Goal: Information Seeking & Learning: Learn about a topic

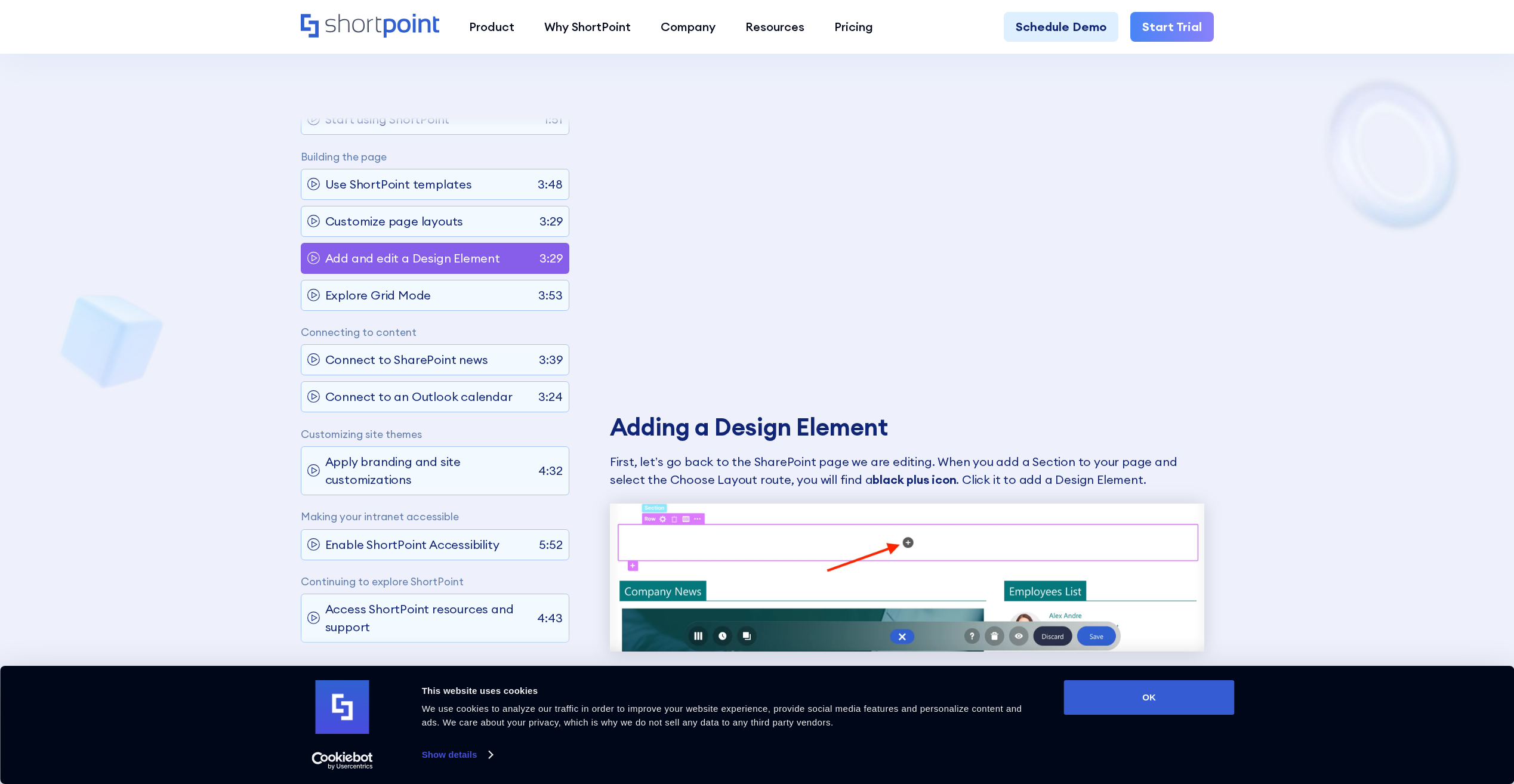
scroll to position [954, 0]
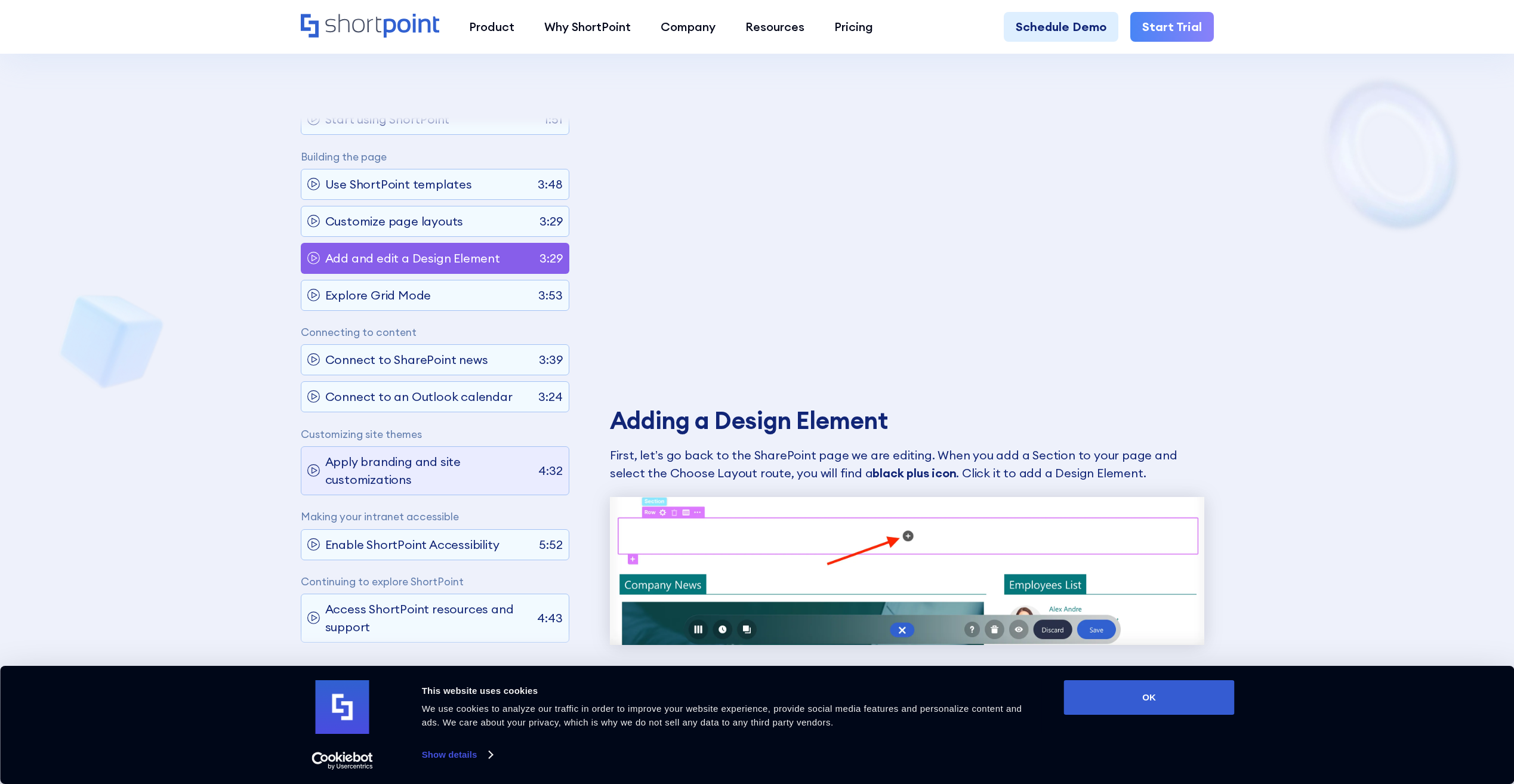
click at [443, 467] on p "Apply branding and site customizations" at bounding box center [429, 471] width 207 height 36
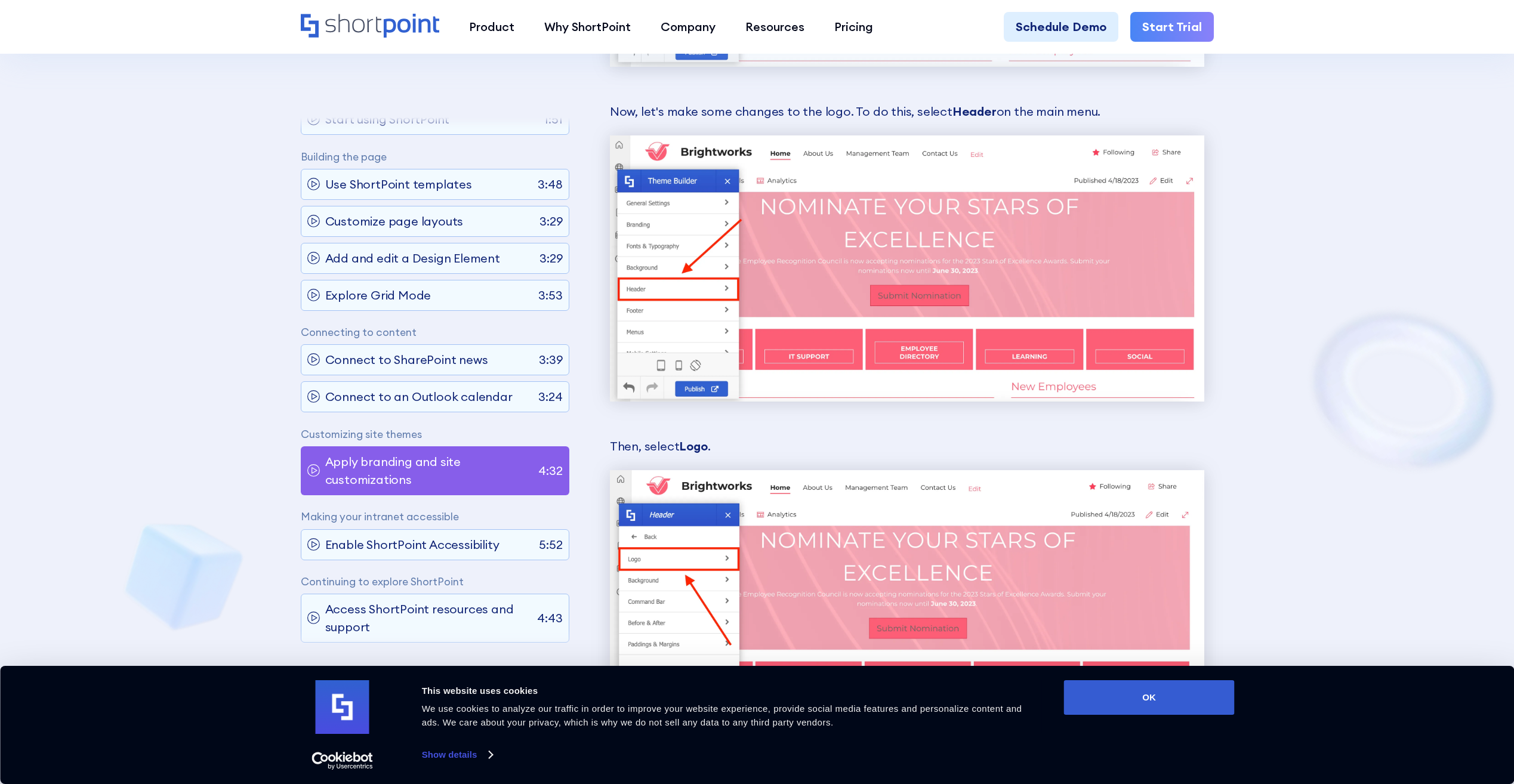
scroll to position [9576, 0]
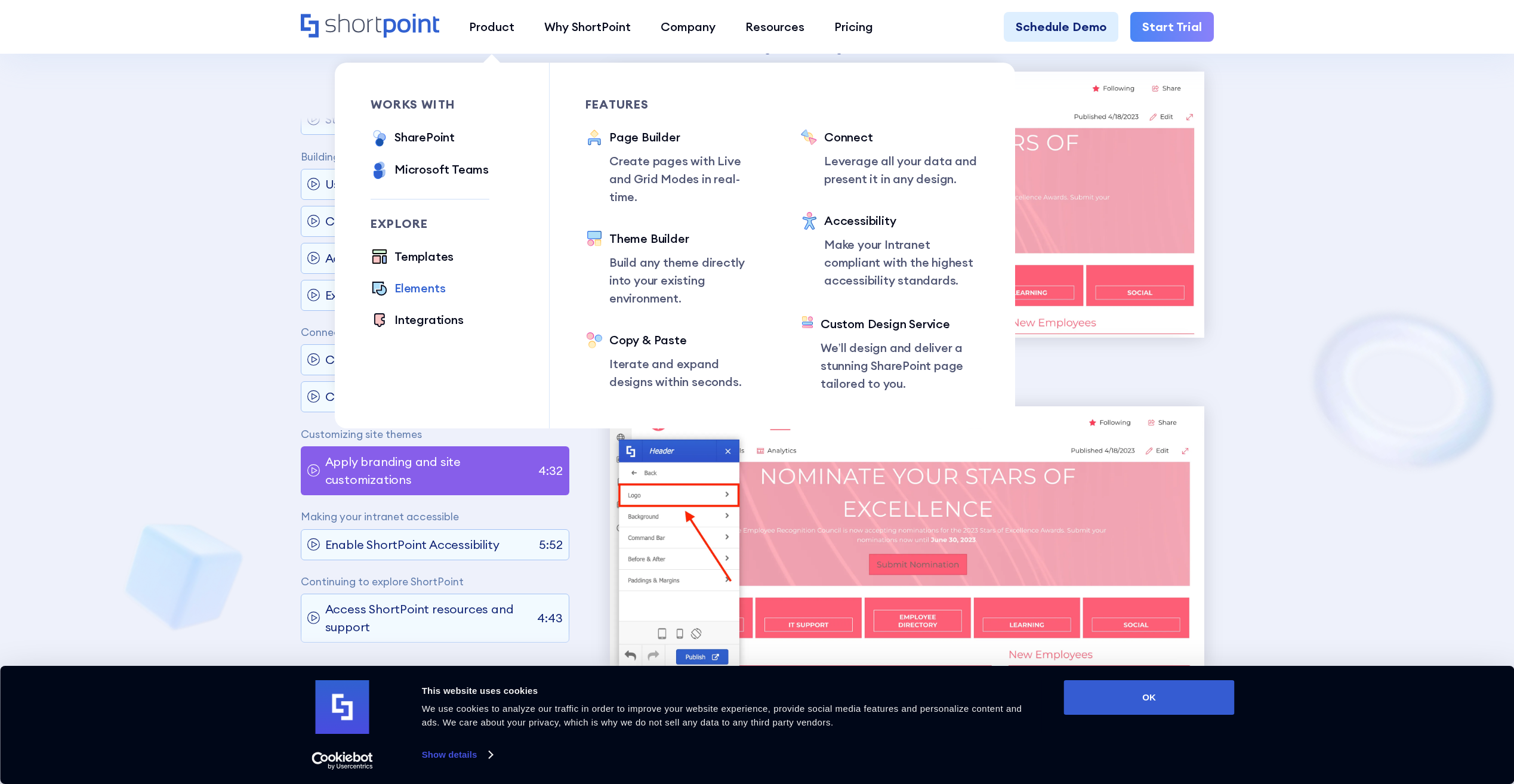
click at [431, 290] on div "Elements" at bounding box center [419, 288] width 51 height 18
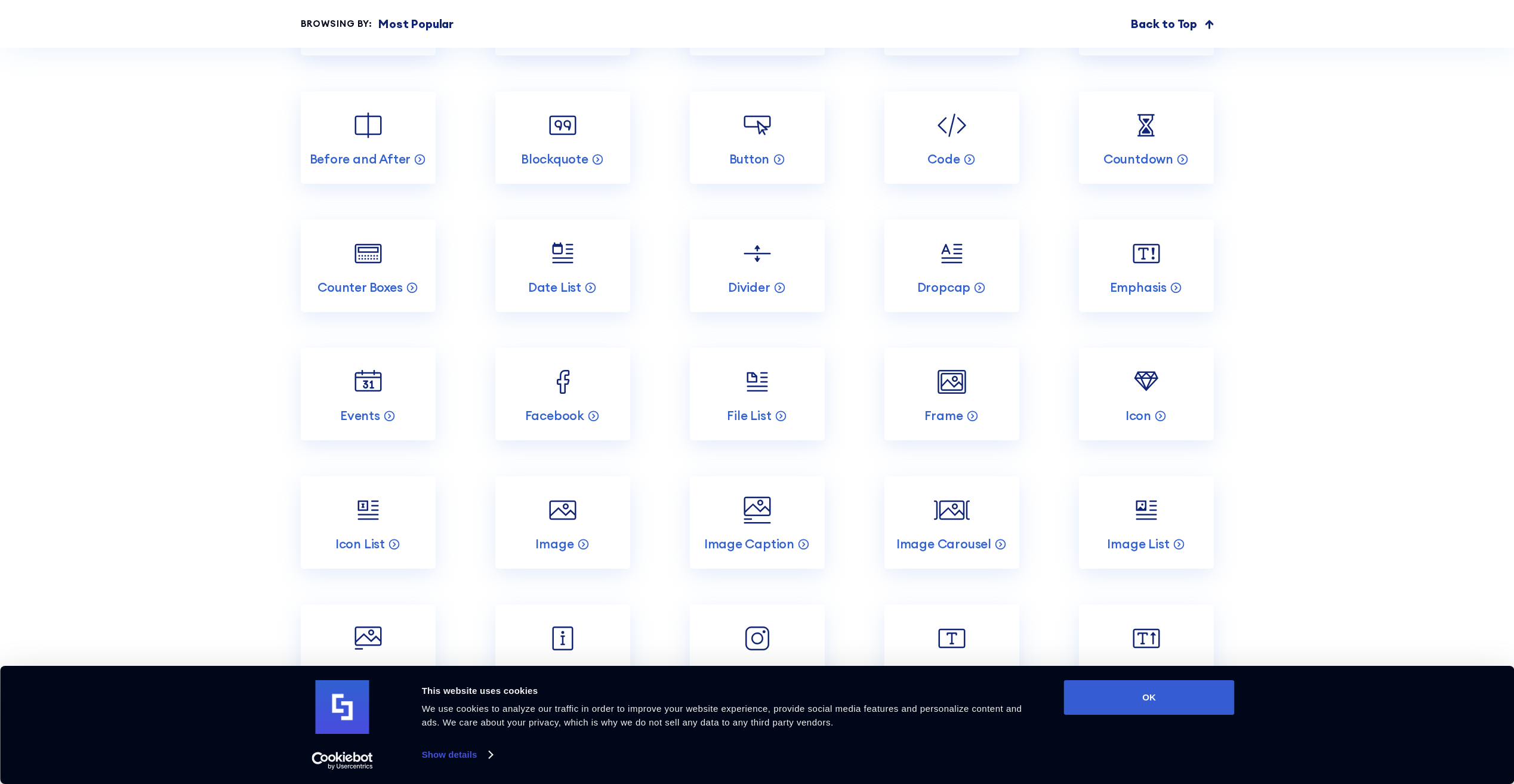
scroll to position [1611, 0]
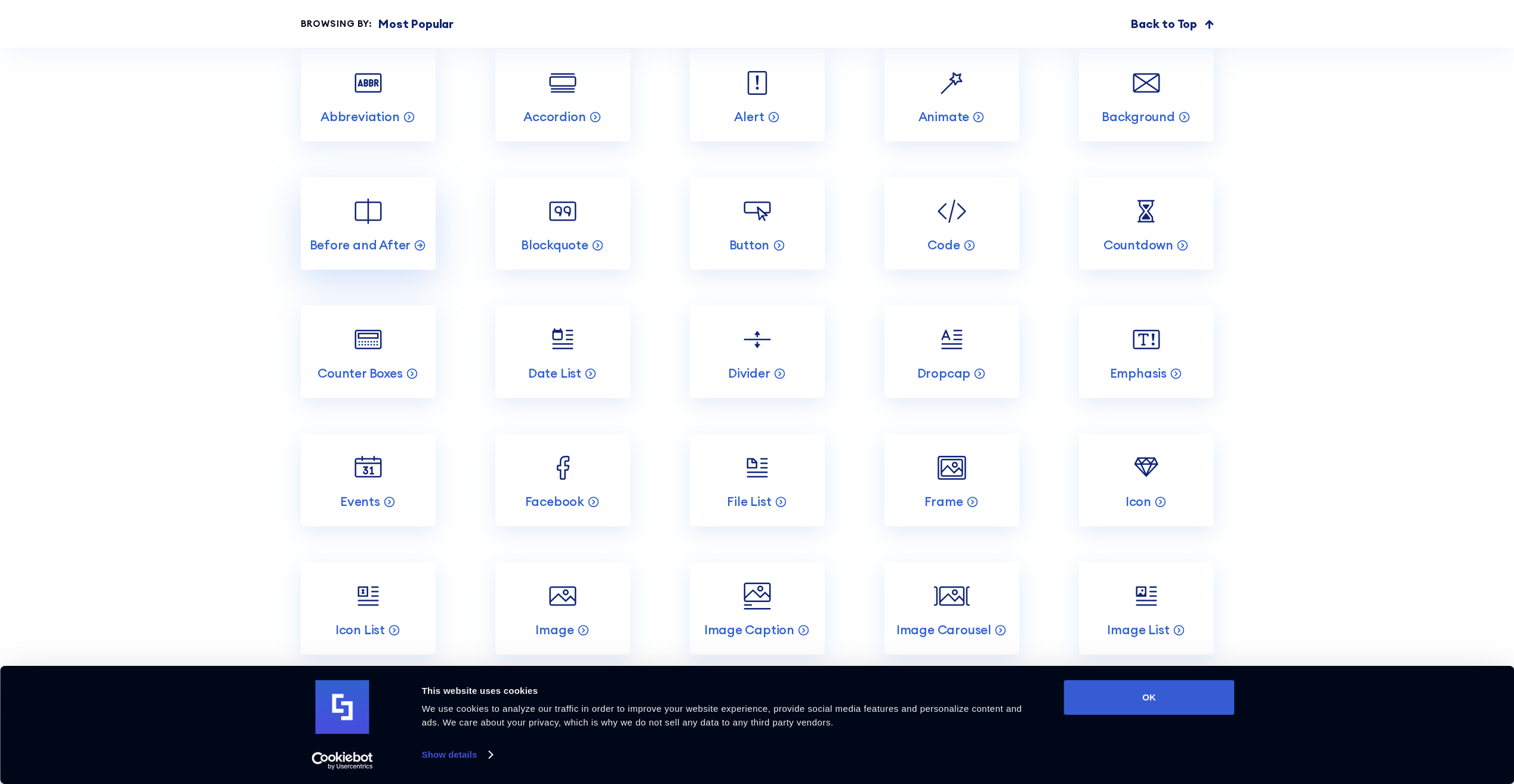
click at [392, 200] on link "Before and After" at bounding box center [368, 223] width 135 height 92
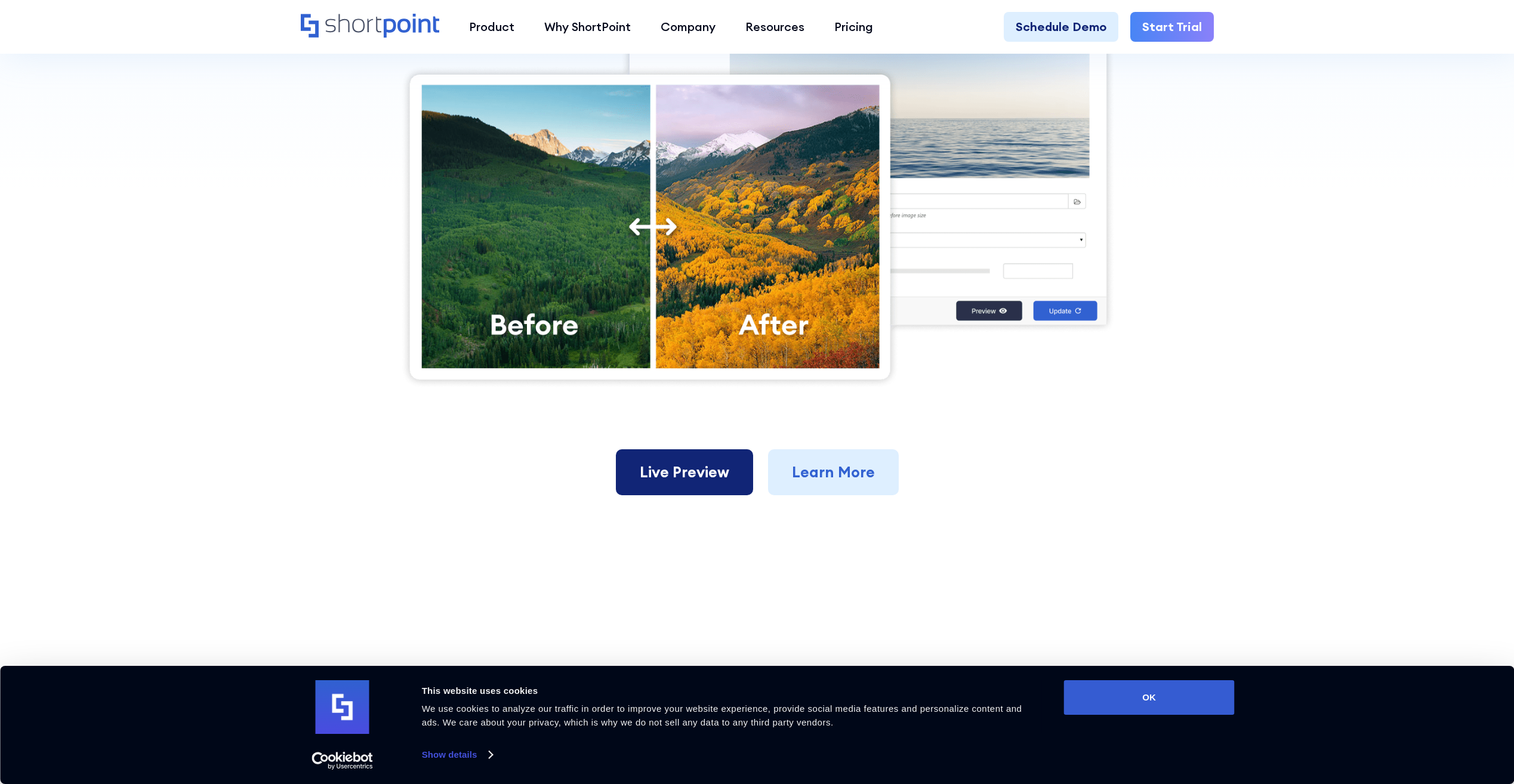
scroll to position [596, 0]
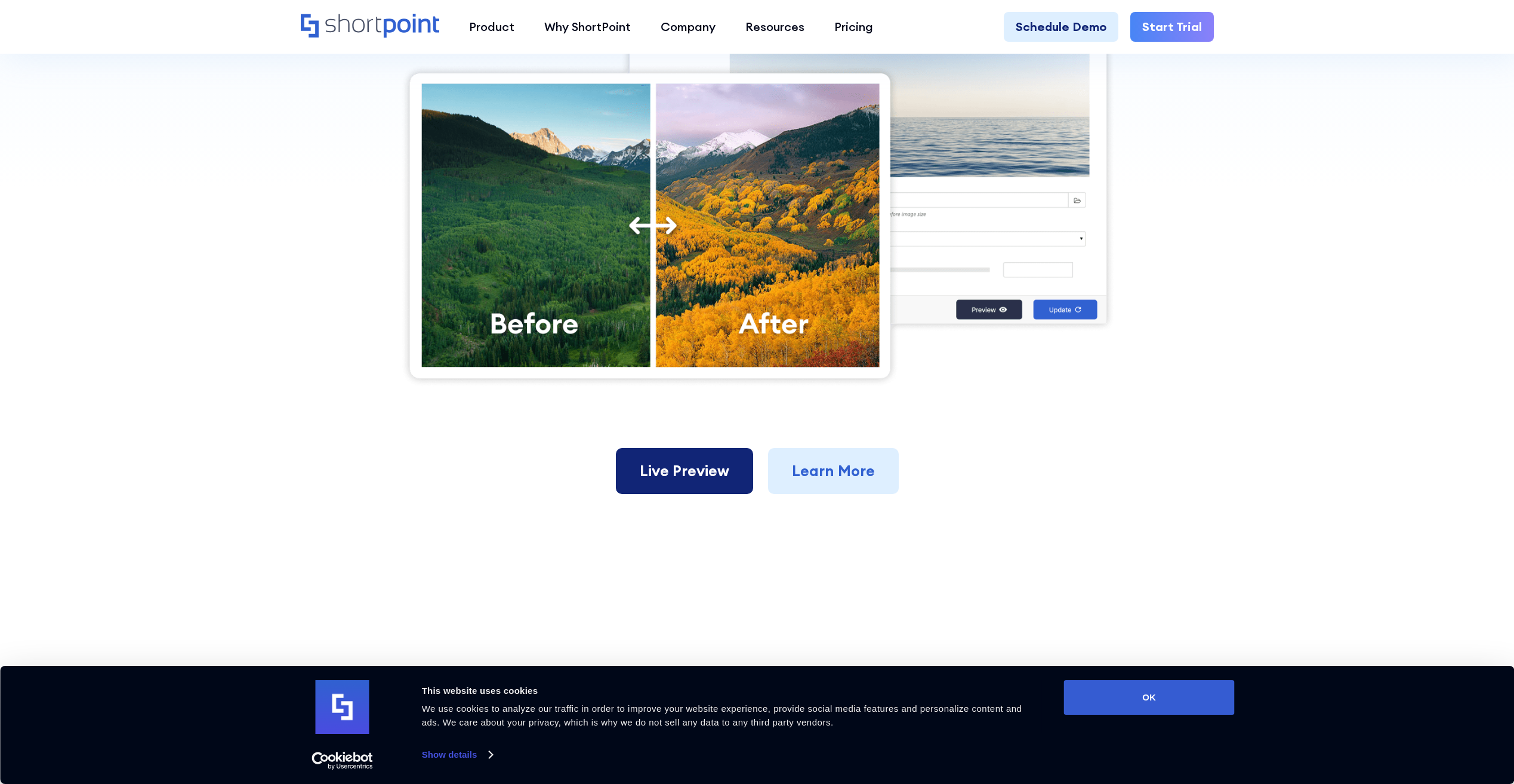
click at [692, 467] on link "Live Preview" at bounding box center [684, 471] width 137 height 47
